Goal: Find specific page/section: Find specific page/section

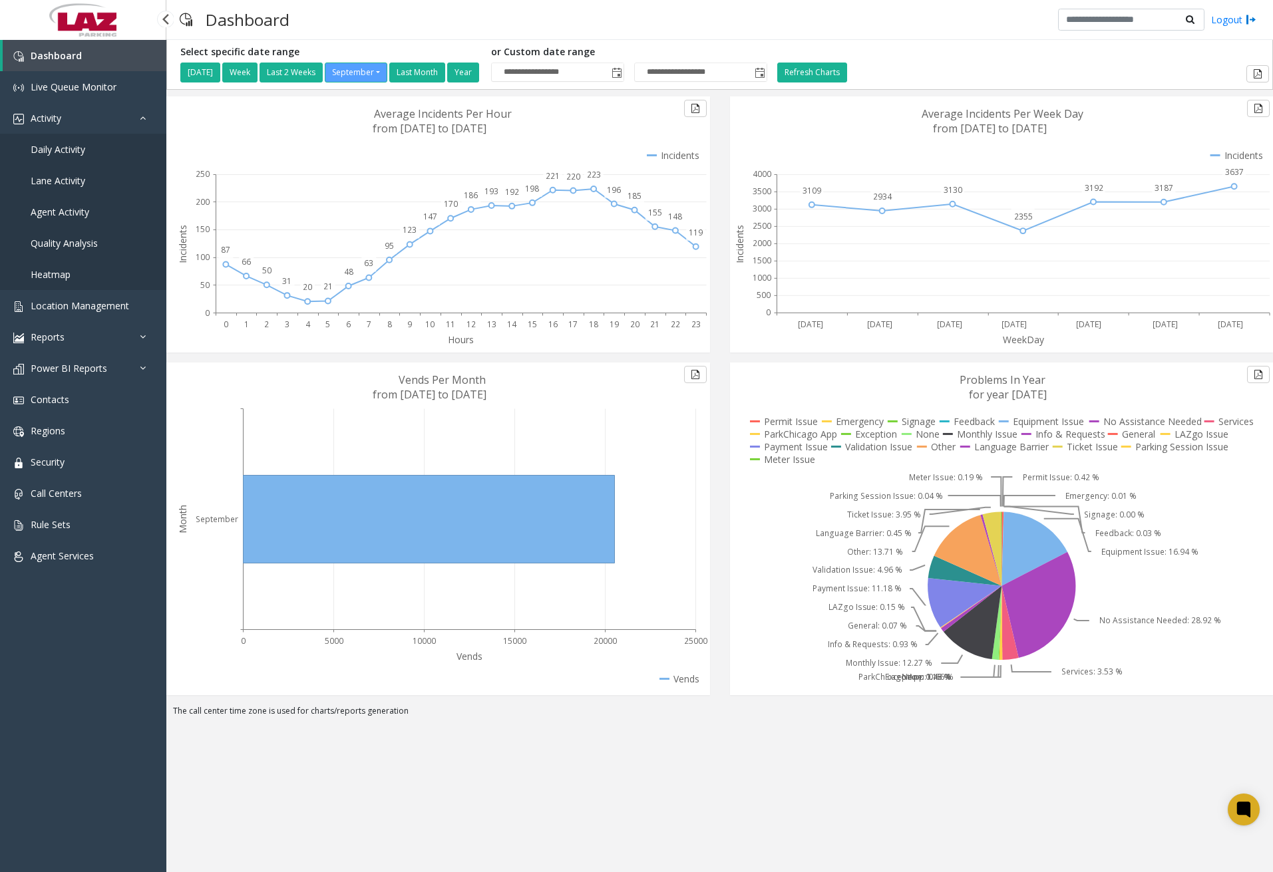
drag, startPoint x: 0, startPoint y: 0, endPoint x: 71, endPoint y: 145, distance: 161.3
click at [71, 145] on span "Daily Activity" at bounding box center [58, 149] width 55 height 13
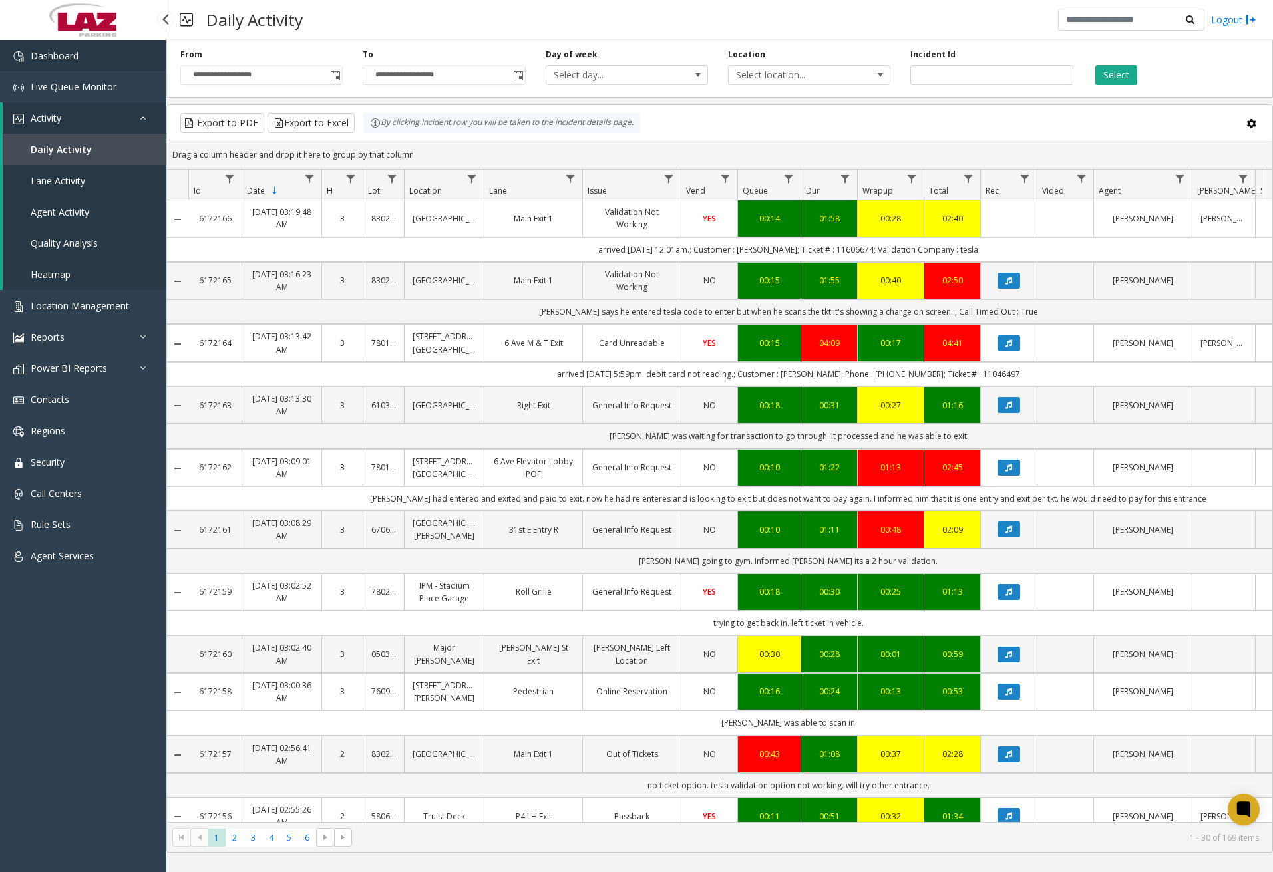
click at [78, 51] on link "Dashboard" at bounding box center [83, 55] width 166 height 31
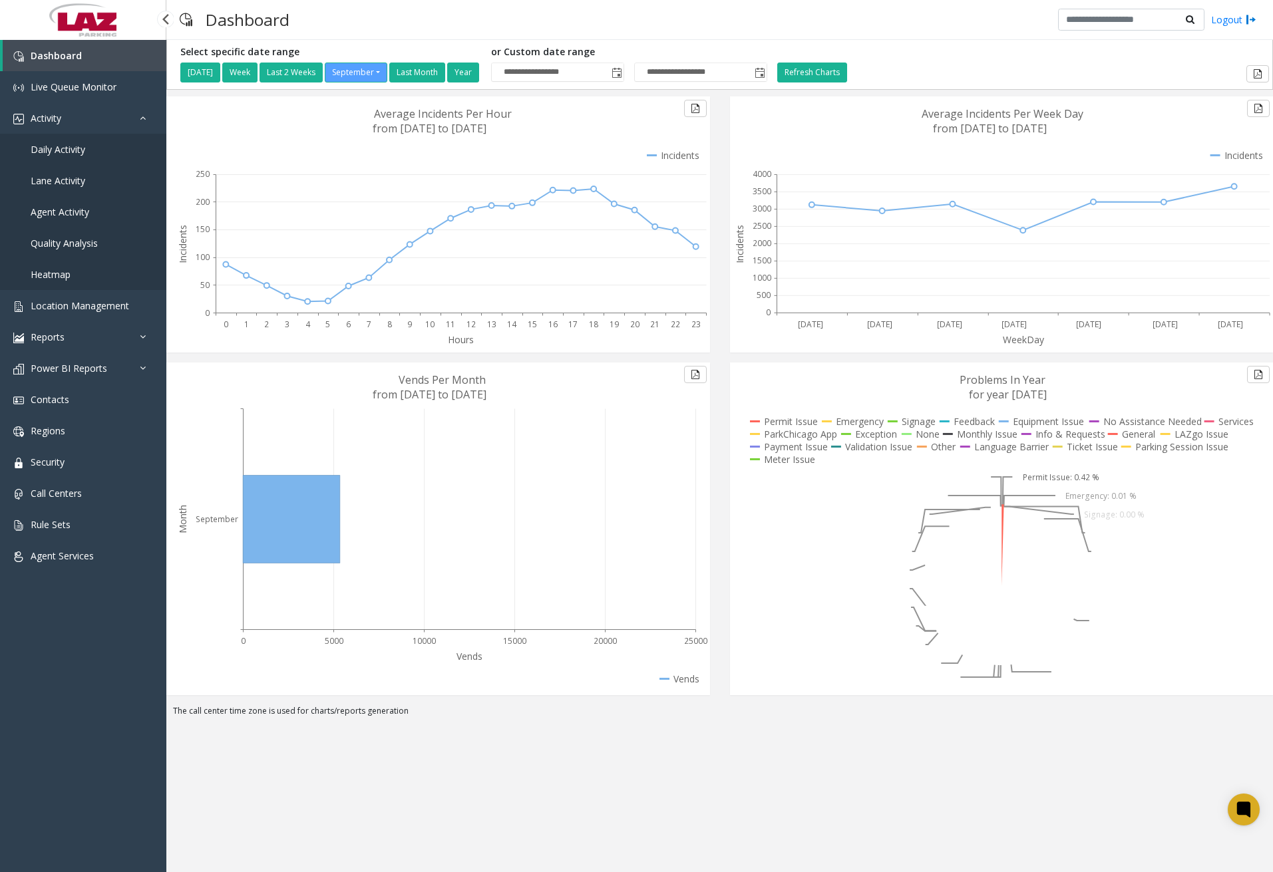
click at [77, 151] on span "Daily Activity" at bounding box center [58, 149] width 55 height 13
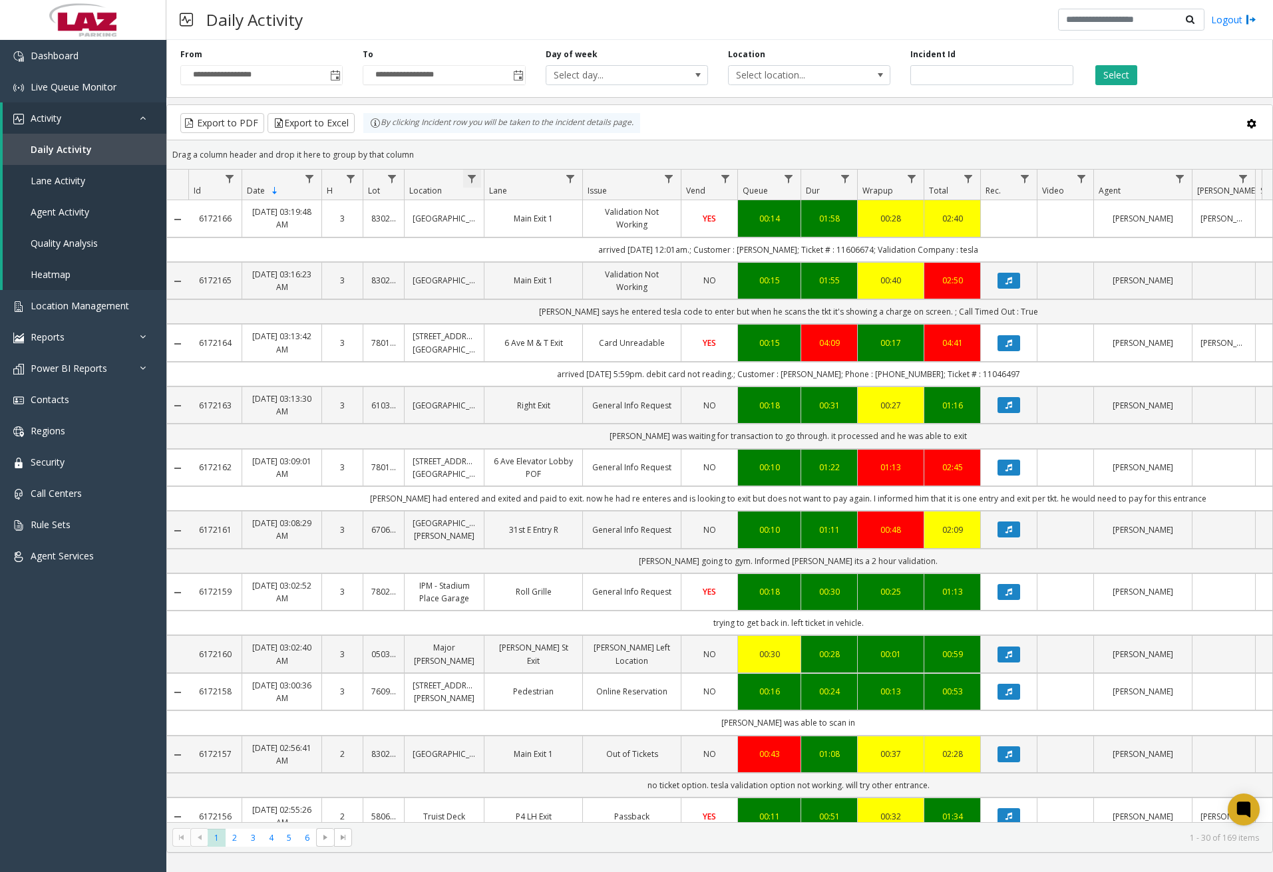
click at [470, 178] on span "Data table" at bounding box center [471, 179] width 11 height 11
click at [518, 245] on input "Location Filter" at bounding box center [529, 236] width 113 height 23
type input "******"
click at [558, 356] on button "Filter" at bounding box center [559, 359] width 55 height 29
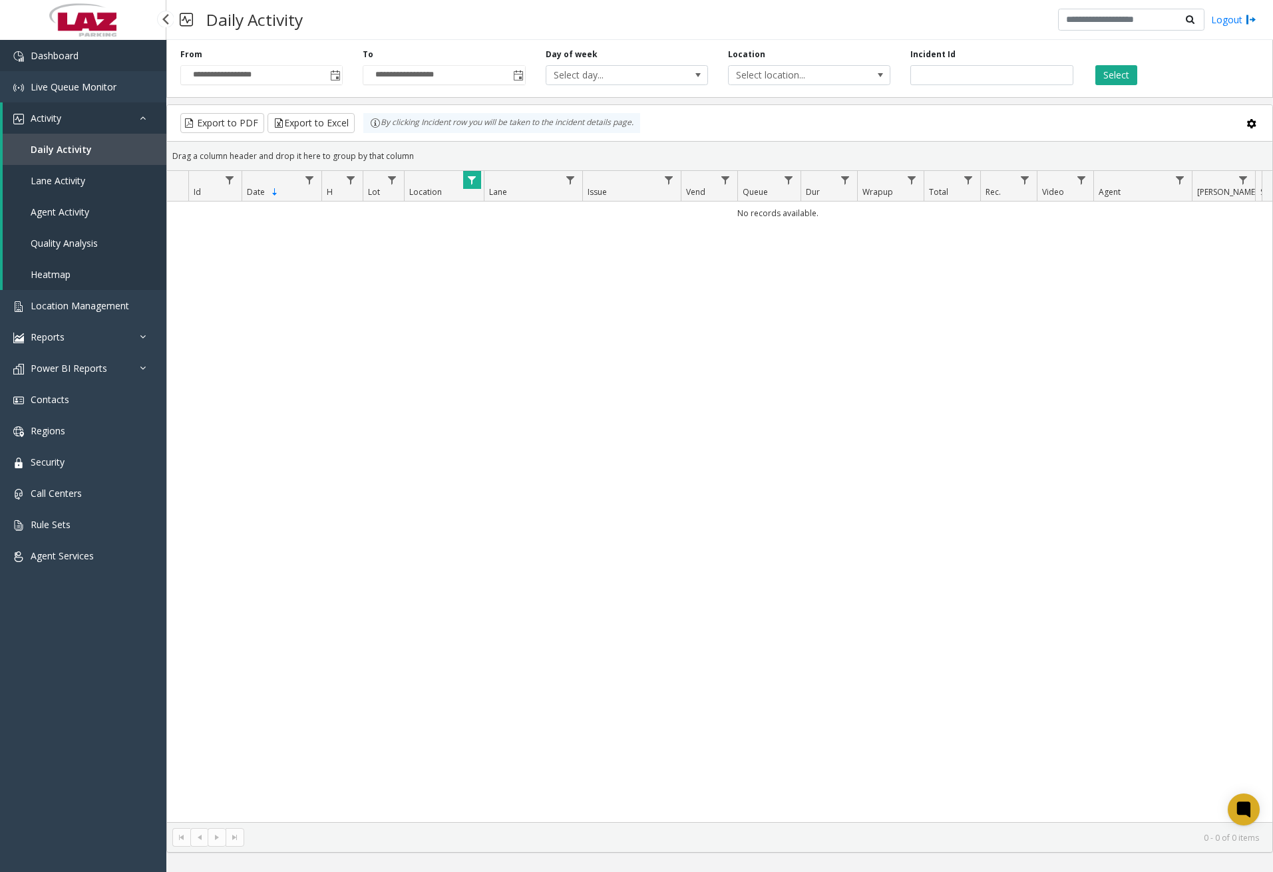
click at [54, 55] on span "Dashboard" at bounding box center [55, 55] width 48 height 13
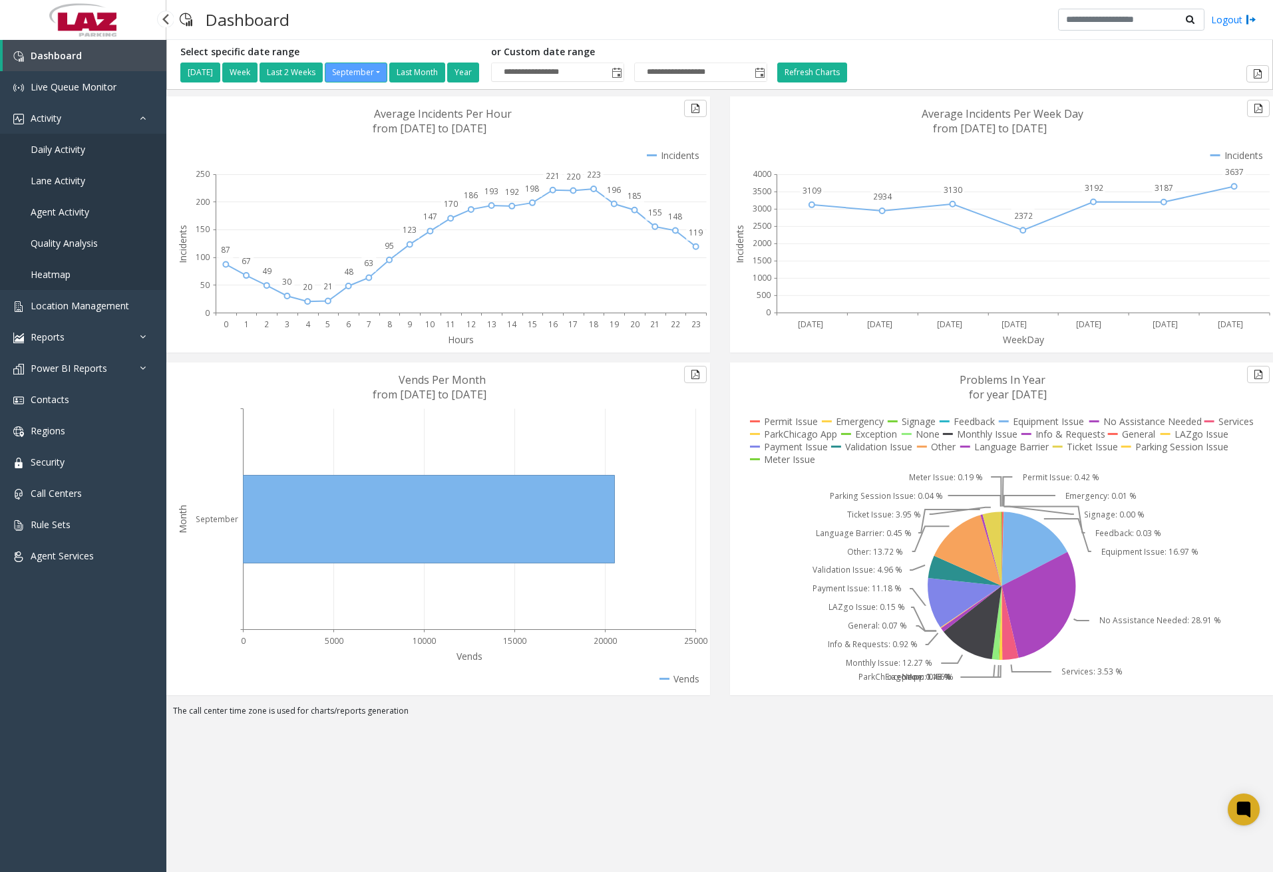
click at [92, 154] on link "Daily Activity" at bounding box center [83, 149] width 166 height 31
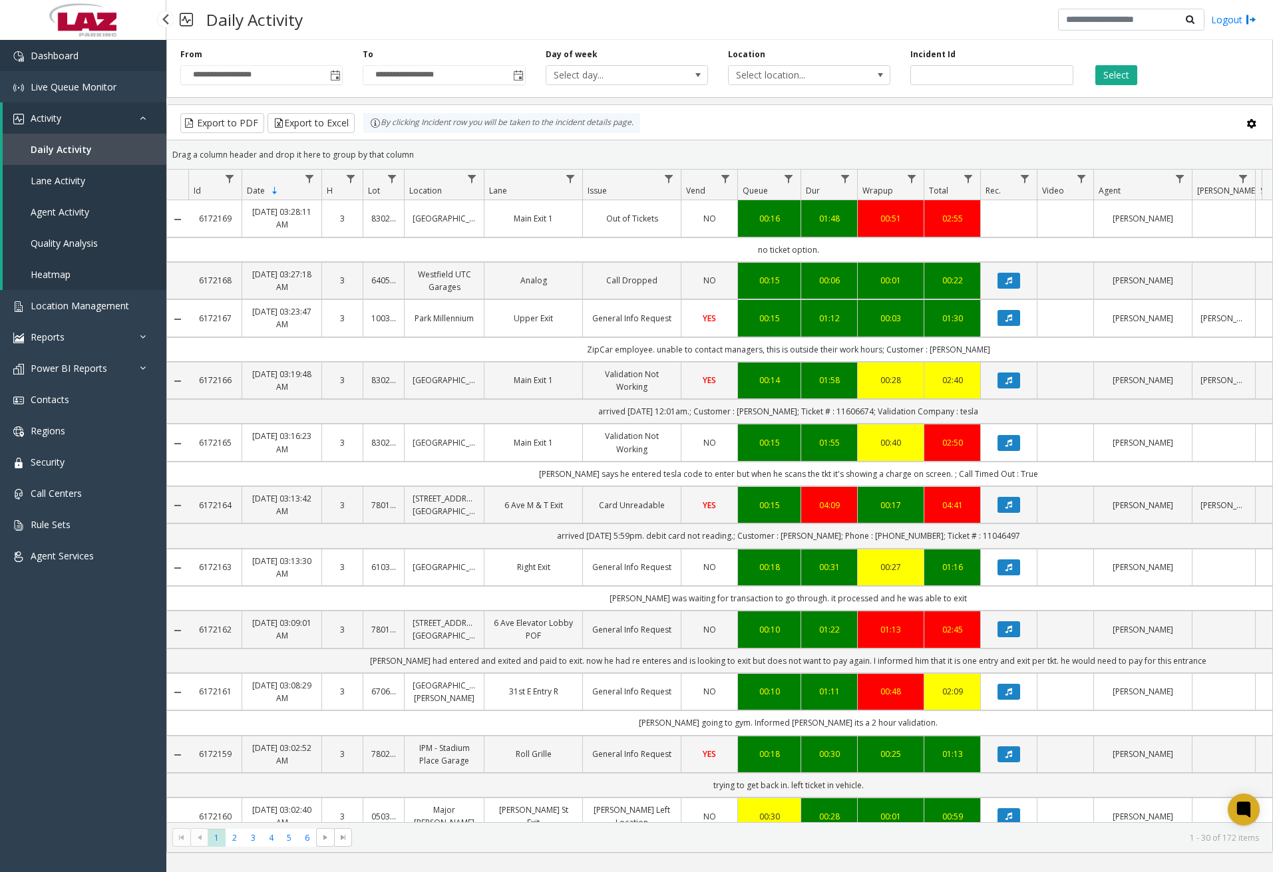
click at [120, 61] on link "Dashboard" at bounding box center [83, 55] width 166 height 31
